Goal: Task Accomplishment & Management: Manage account settings

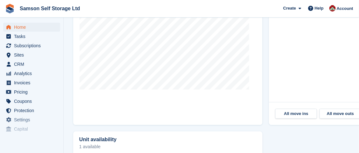
scroll to position [305, 0]
click at [336, 121] on div "All move ins All move outs" at bounding box center [318, 112] width 99 height 23
click at [337, 116] on link "All move outs" at bounding box center [341, 113] width 42 height 10
click at [337, 110] on link "All move outs" at bounding box center [341, 113] width 42 height 10
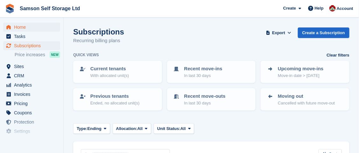
click at [25, 28] on span "Home" at bounding box center [33, 27] width 38 height 9
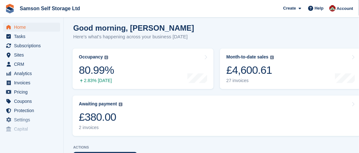
scroll to position [62, 0]
click at [111, 116] on div "£380.00" at bounding box center [101, 116] width 44 height 13
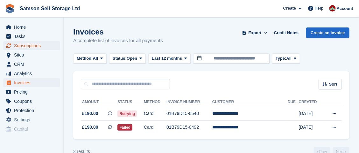
click at [30, 44] on span "Subscriptions" at bounding box center [33, 45] width 38 height 9
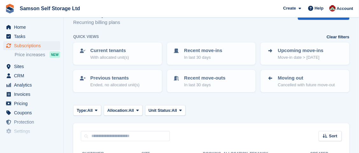
scroll to position [20, 0]
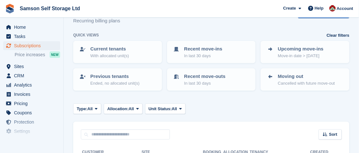
click at [333, 81] on p "Cancelled with future move-out" at bounding box center [306, 83] width 57 height 6
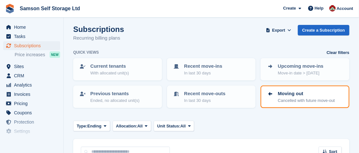
scroll to position [3, 0]
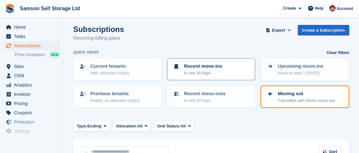
click at [213, 69] on p "Recent move-ins" at bounding box center [204, 65] width 38 height 7
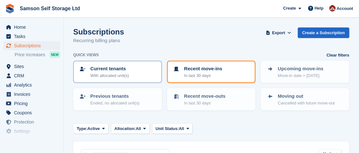
click at [122, 73] on p "With allocated unit(s)" at bounding box center [110, 75] width 39 height 6
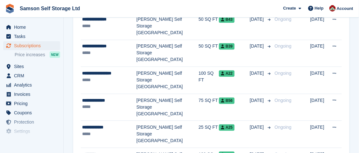
scroll to position [387, 0]
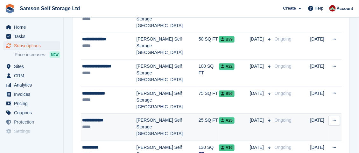
click at [219, 117] on span "A25" at bounding box center [227, 120] width 16 height 6
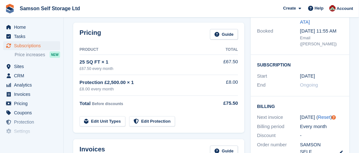
scroll to position [91, 0]
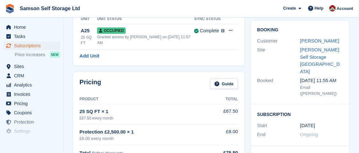
scroll to position [49, 0]
